Goal: Transaction & Acquisition: Download file/media

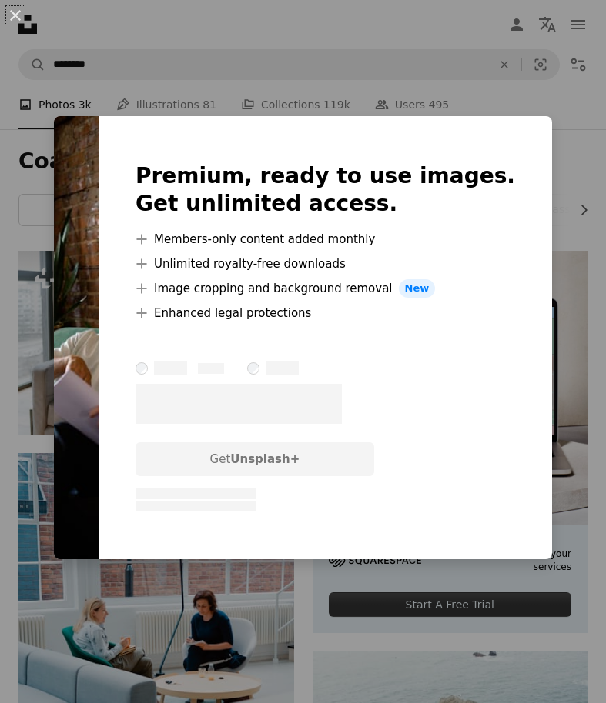
scroll to position [2018, 0]
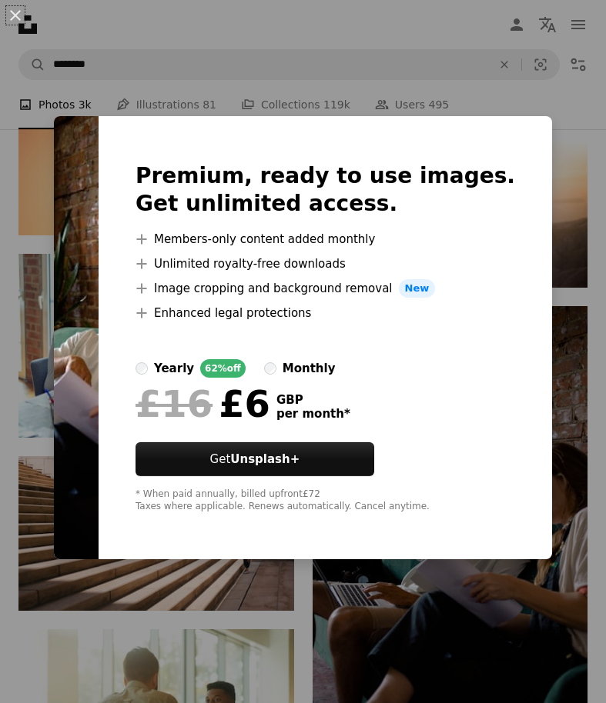
click at [454, 593] on div "An X shape Premium, ready to use images. Get unlimited access. A plus sign Memb…" at bounding box center [303, 351] width 606 height 703
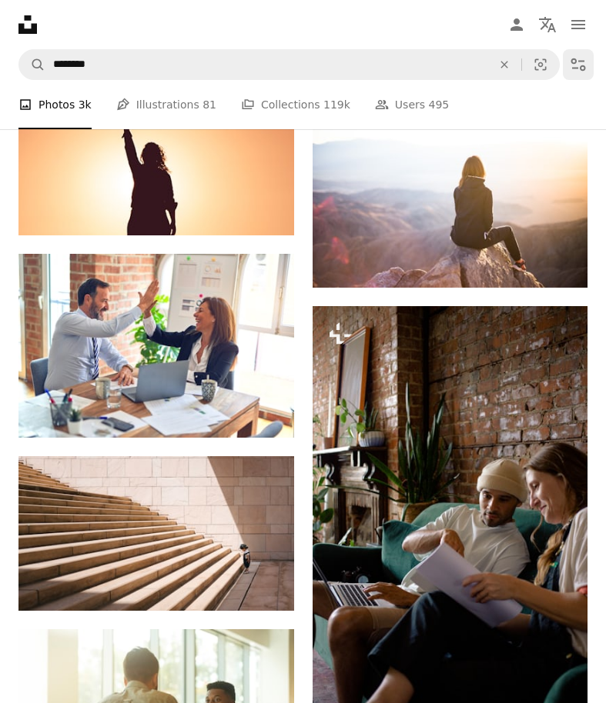
click at [579, 70] on icon "Filters" at bounding box center [578, 64] width 18 height 18
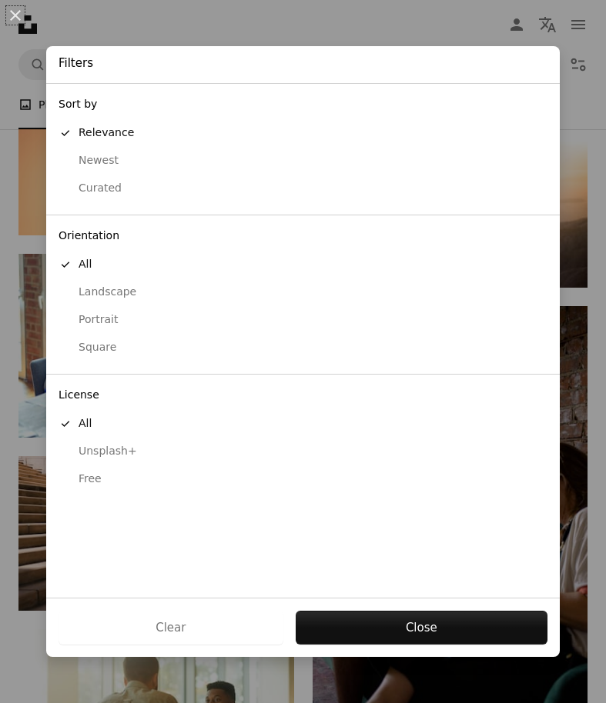
click at [142, 476] on div "Free" at bounding box center [302, 479] width 489 height 15
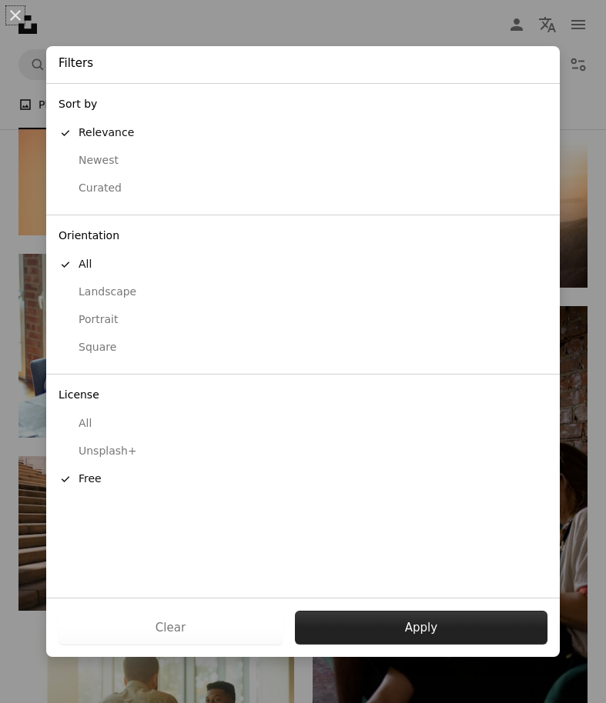
click at [409, 632] on button "Apply" at bounding box center [421, 628] width 252 height 34
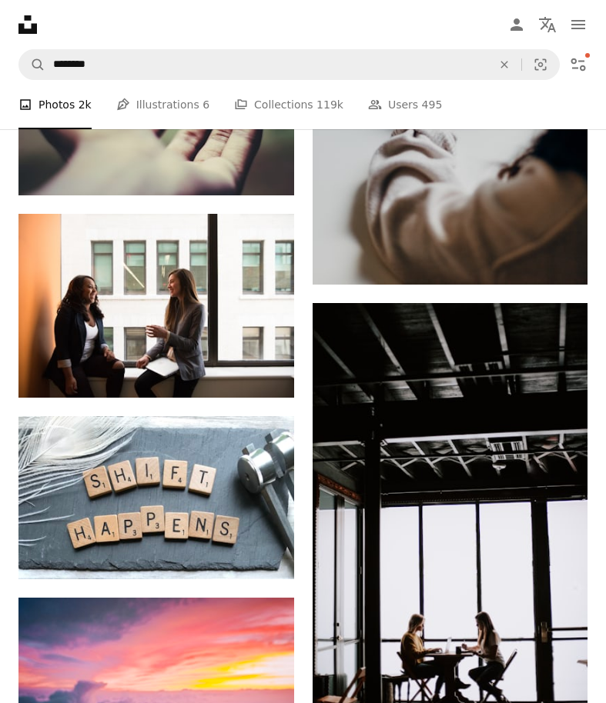
scroll to position [7720, 0]
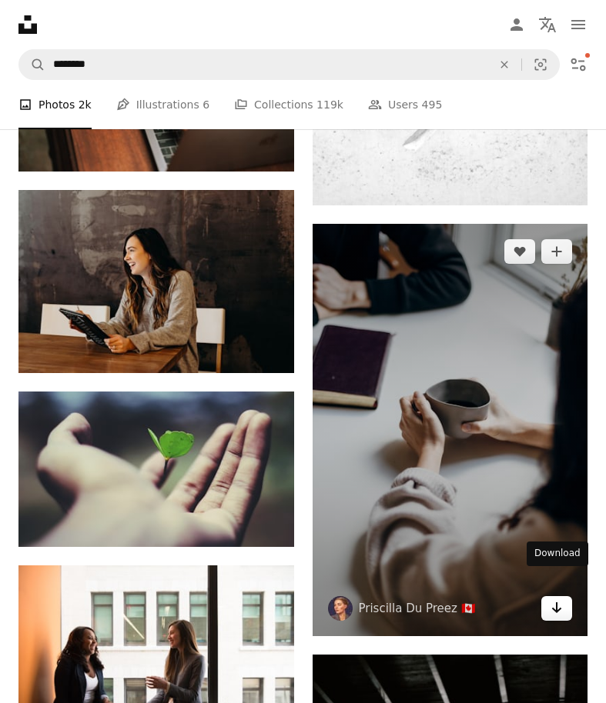
click at [557, 603] on icon "Download" at bounding box center [557, 608] width 10 height 11
